Goal: Find specific page/section: Find specific page/section

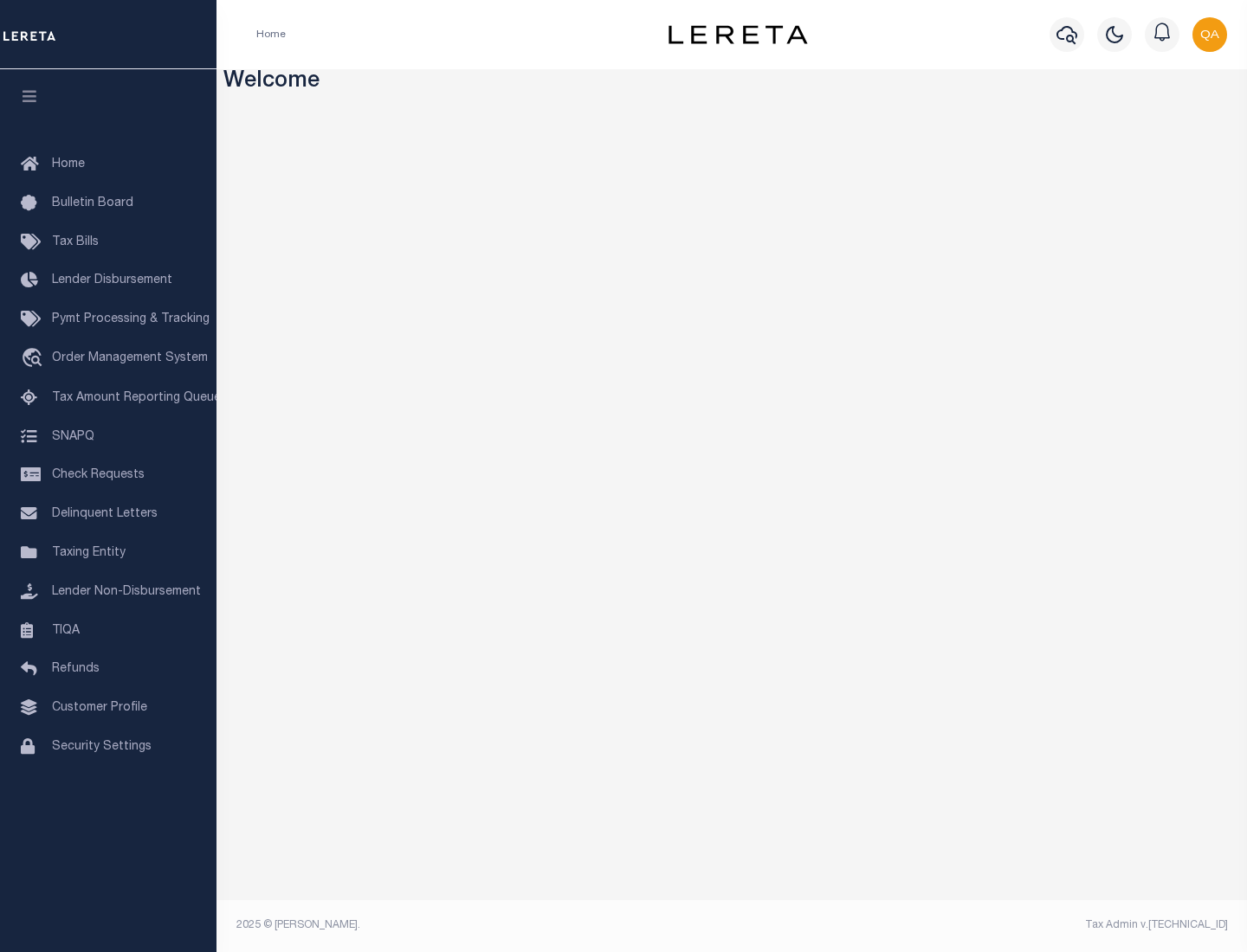
click at [108, 475] on span "Check Requests" at bounding box center [98, 475] width 92 height 12
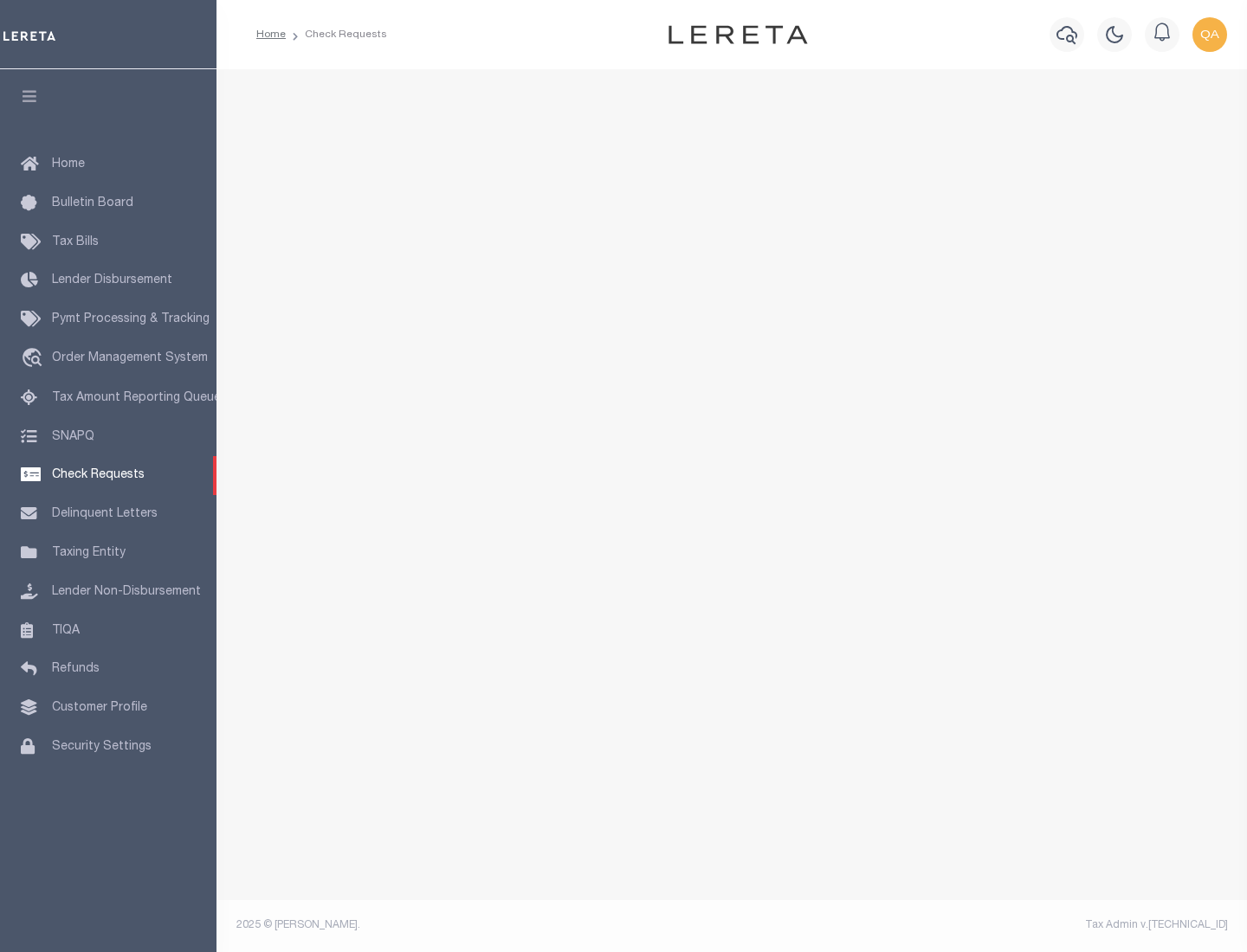
select select "50"
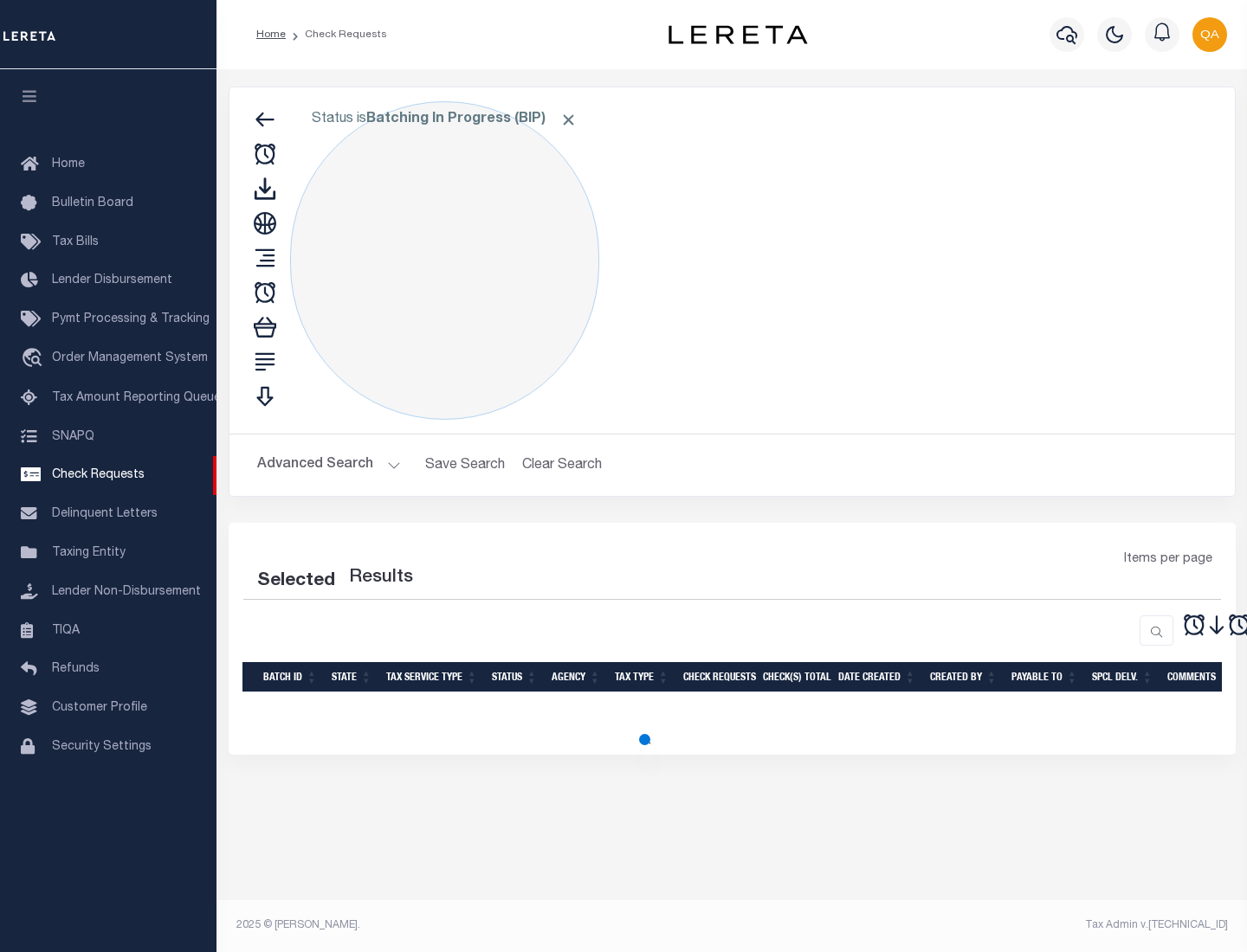
select select "50"
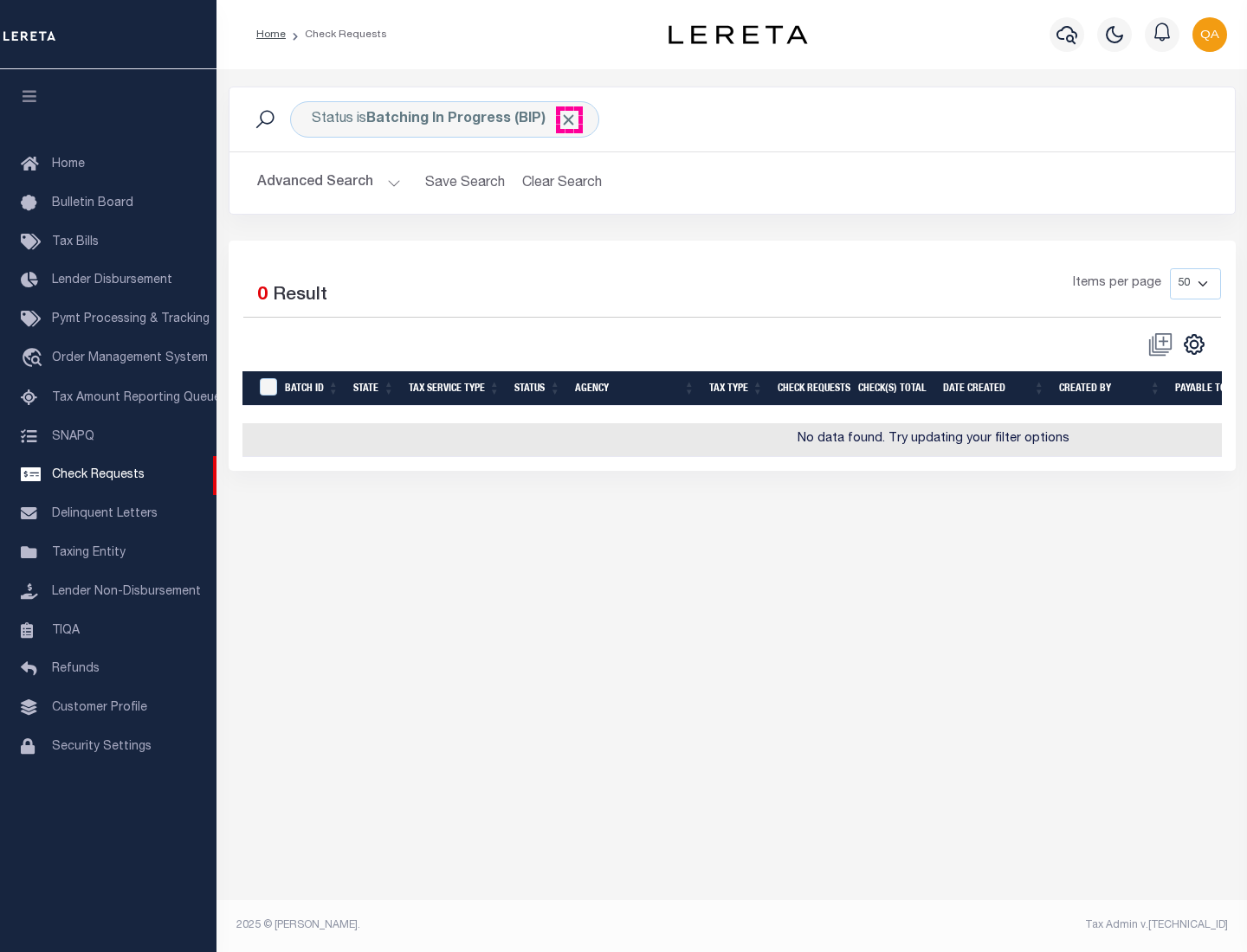
click at [569, 119] on span "Click to Remove" at bounding box center [568, 119] width 18 height 18
